Goal: Task Accomplishment & Management: Manage account settings

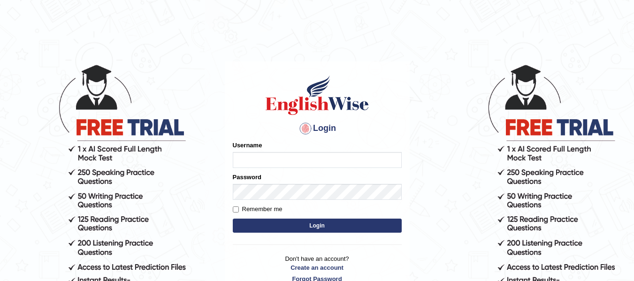
type input "Andersons"
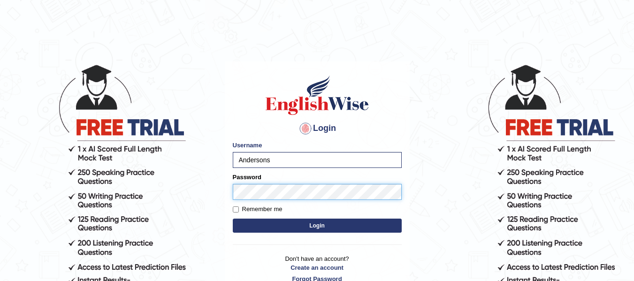
click at [233, 219] on button "Login" at bounding box center [317, 226] width 169 height 14
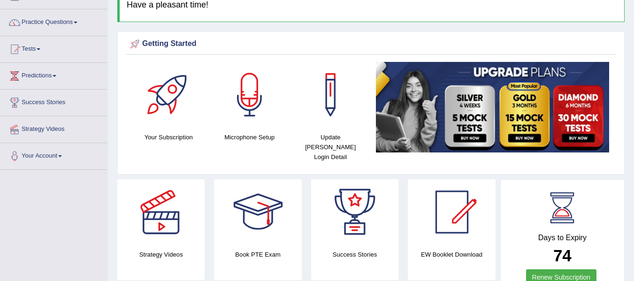
scroll to position [19, 0]
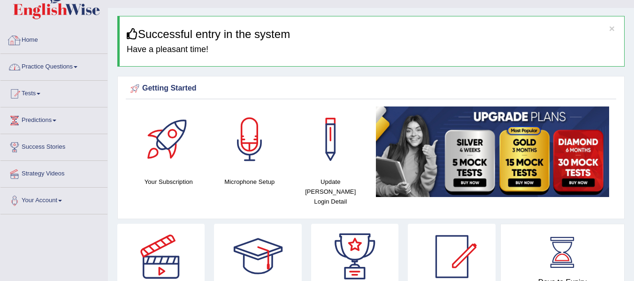
click at [58, 61] on link "Practice Questions" at bounding box center [53, 65] width 107 height 23
